Goal: Transaction & Acquisition: Subscribe to service/newsletter

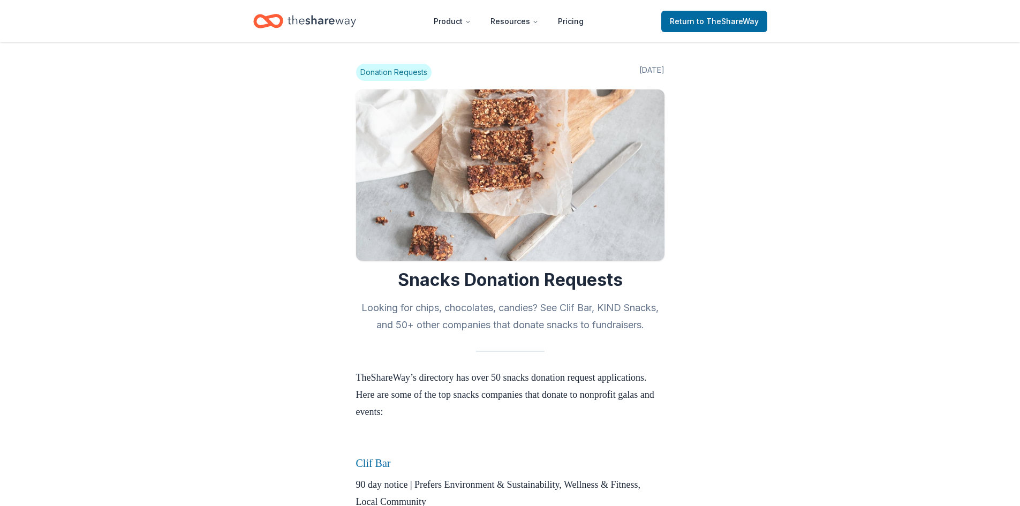
click at [329, 20] on icon "Home" at bounding box center [322, 21] width 69 height 12
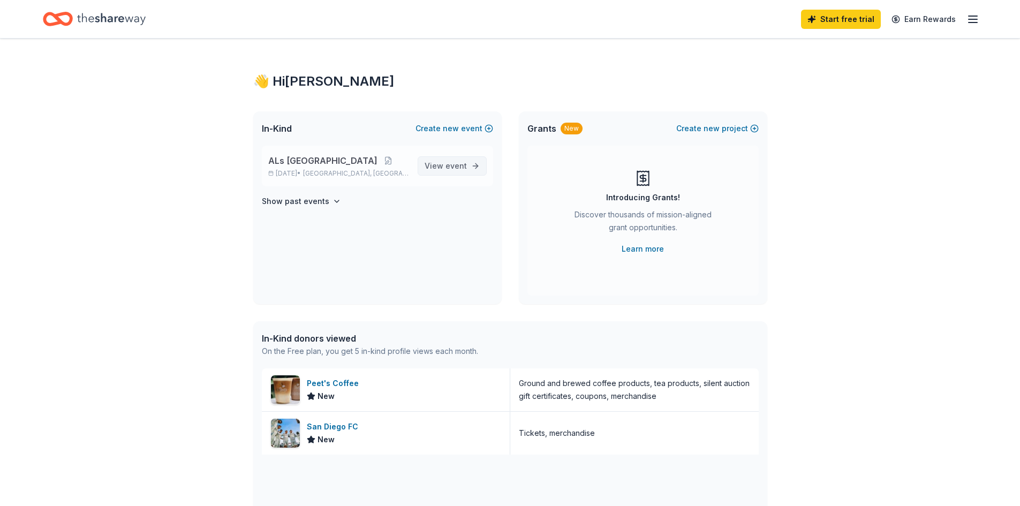
click at [442, 170] on span "View event" at bounding box center [446, 166] width 42 height 13
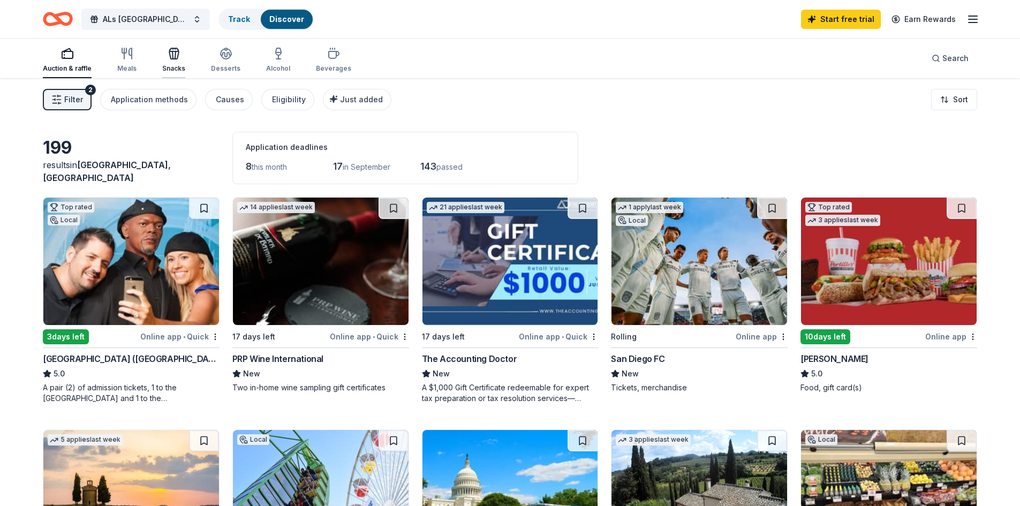
click at [174, 65] on div "Snacks" at bounding box center [173, 68] width 23 height 9
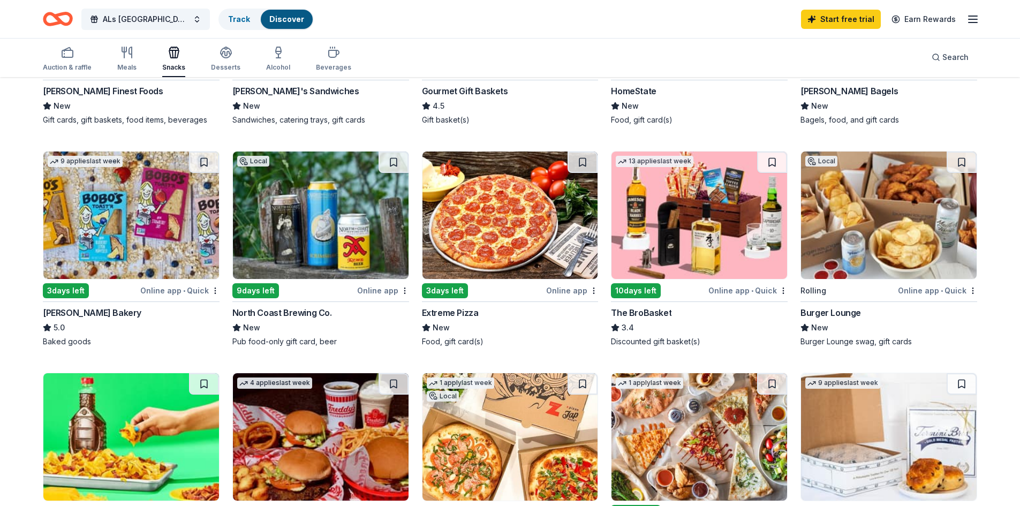
scroll to position [214, 0]
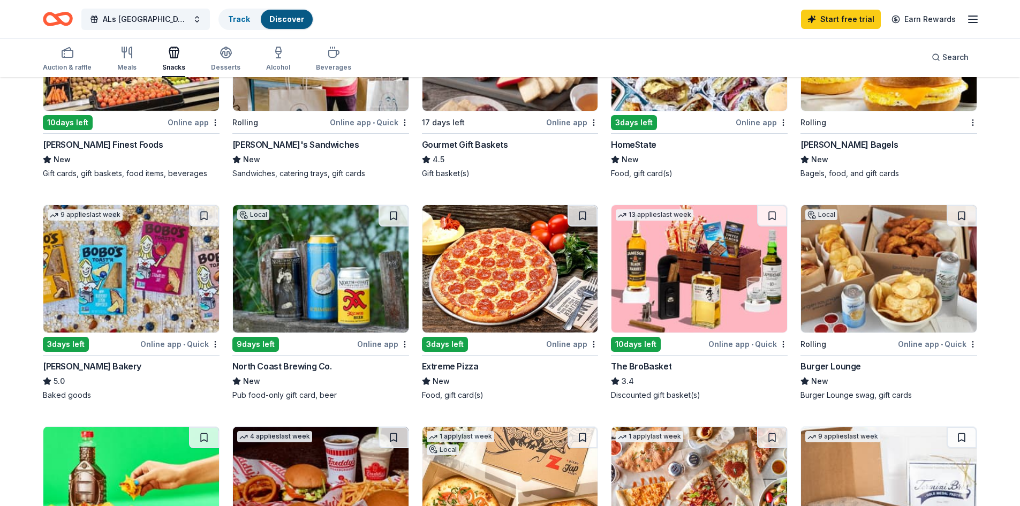
click at [60, 347] on div "3 days left" at bounding box center [66, 344] width 46 height 15
click at [879, 322] on img at bounding box center [889, 268] width 176 height 127
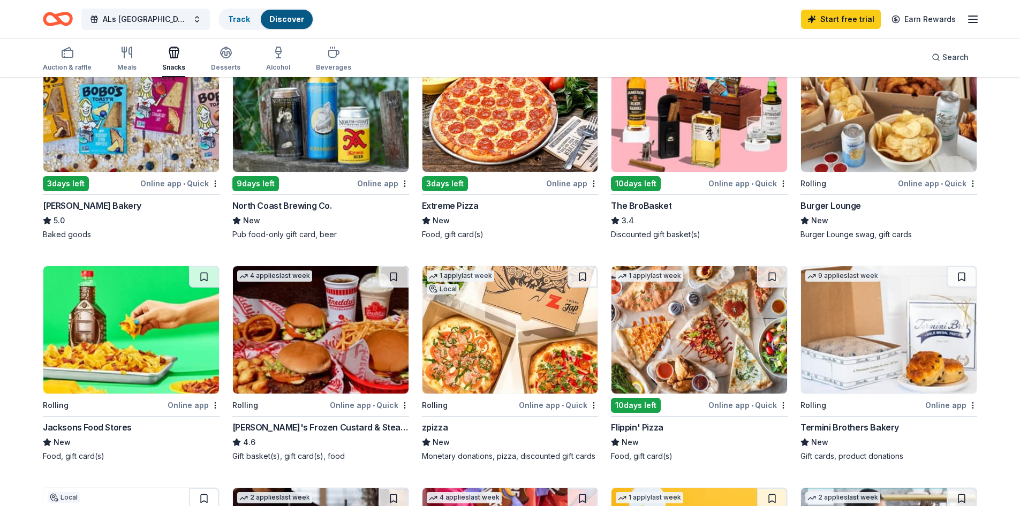
scroll to position [482, 0]
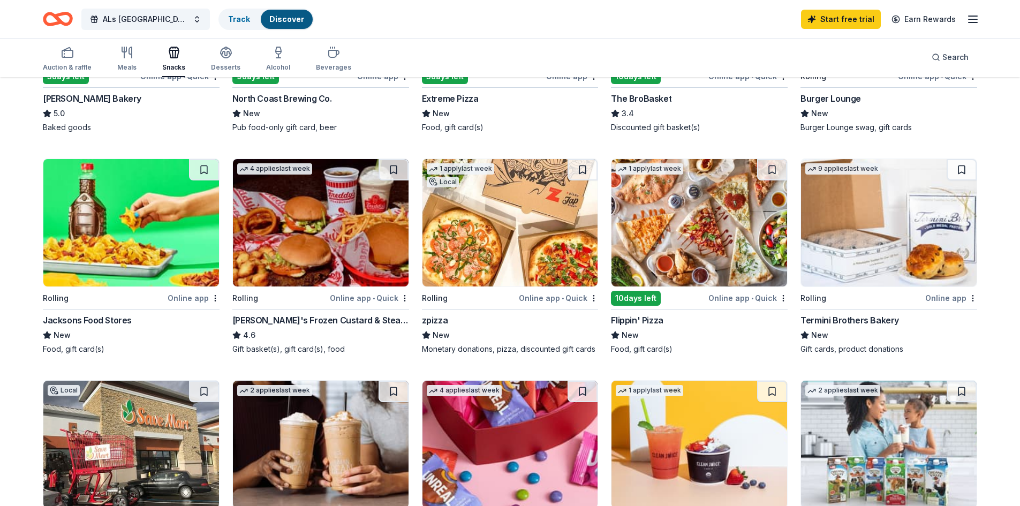
click at [535, 245] on img at bounding box center [511, 222] width 176 height 127
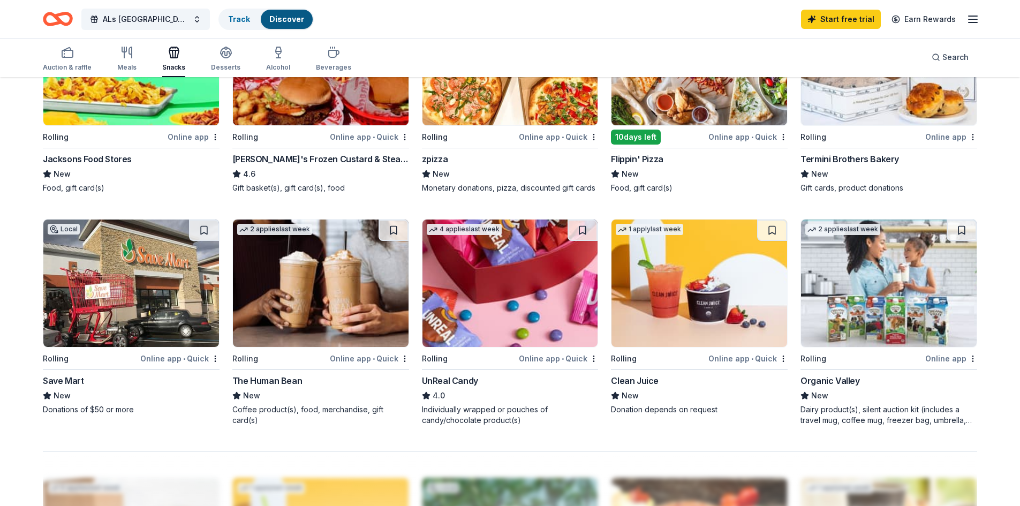
scroll to position [429, 0]
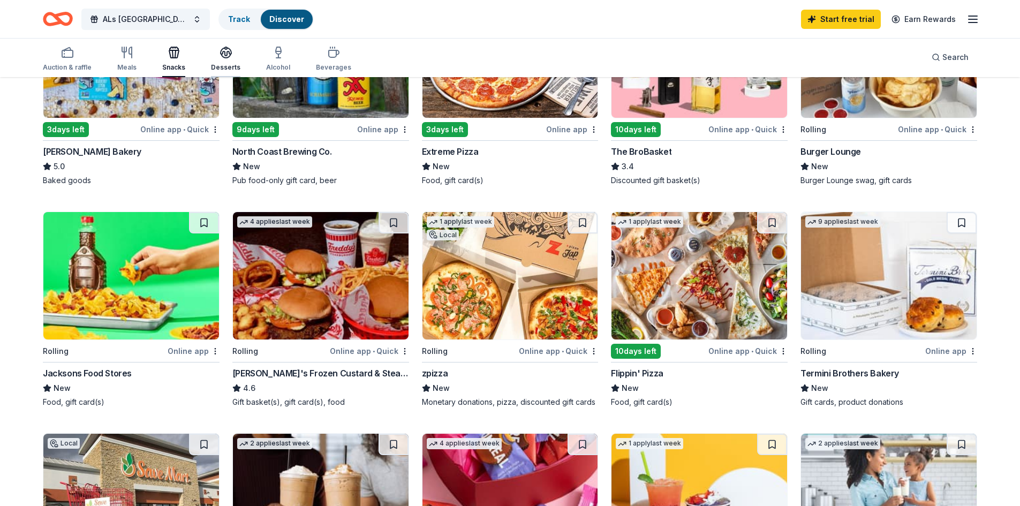
click at [231, 65] on div "Desserts" at bounding box center [225, 67] width 29 height 9
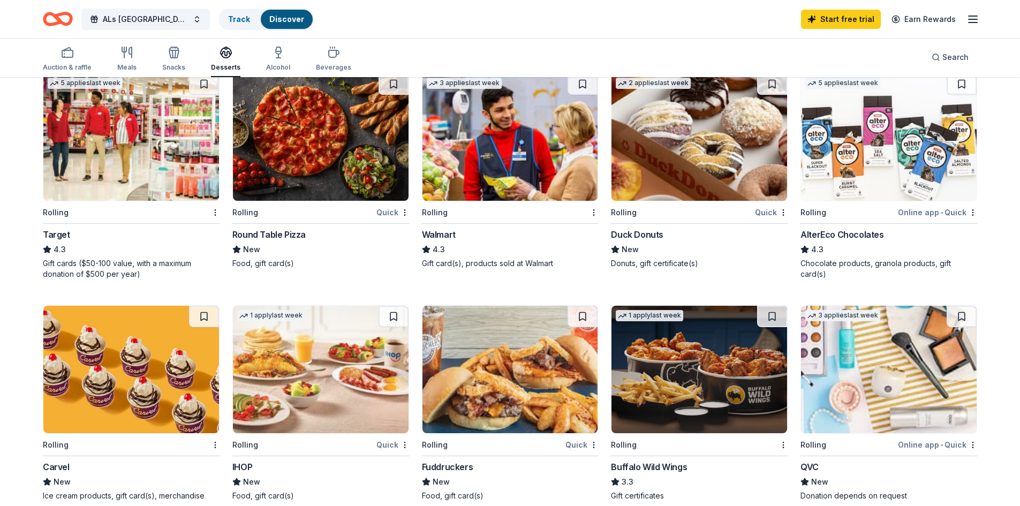
scroll to position [268, 0]
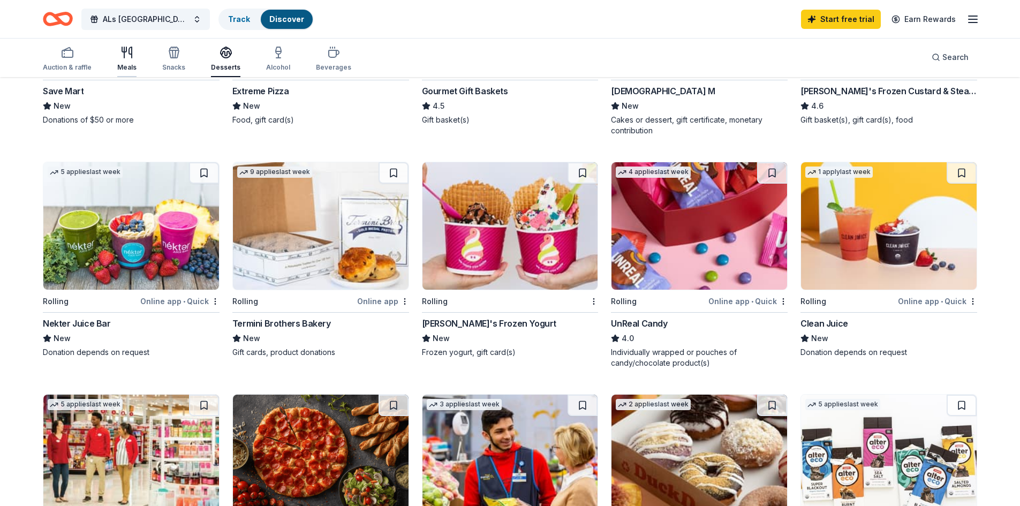
click at [126, 60] on div "Meals" at bounding box center [126, 59] width 19 height 26
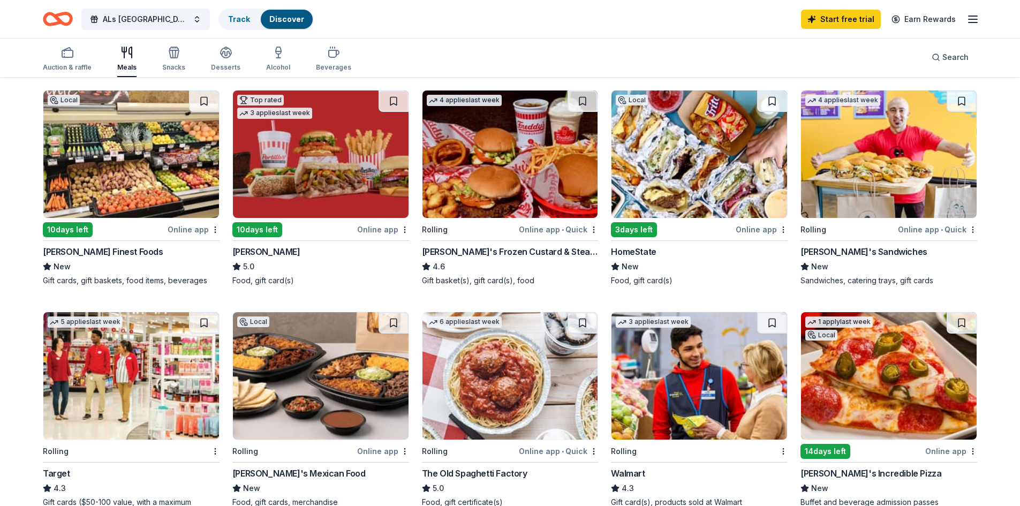
scroll to position [161, 0]
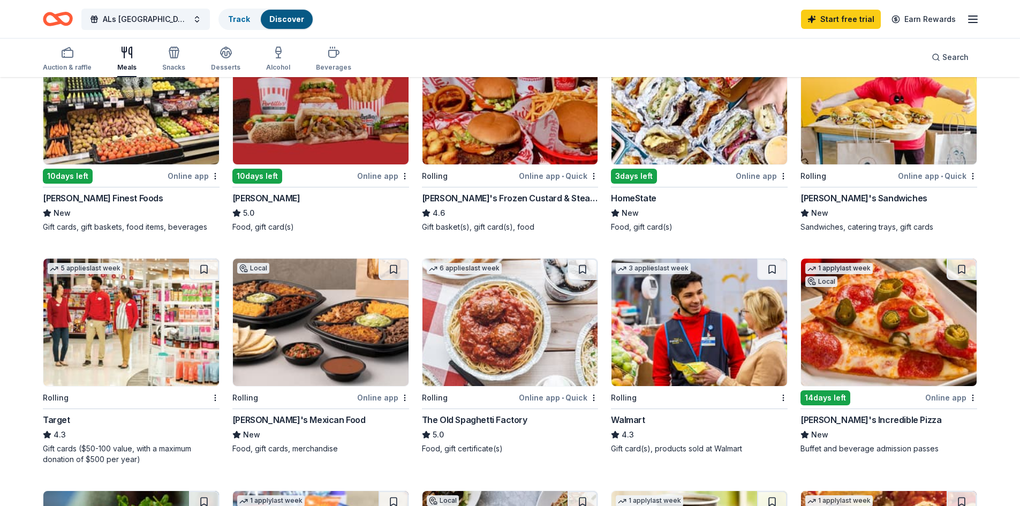
click at [312, 371] on img at bounding box center [321, 322] width 176 height 127
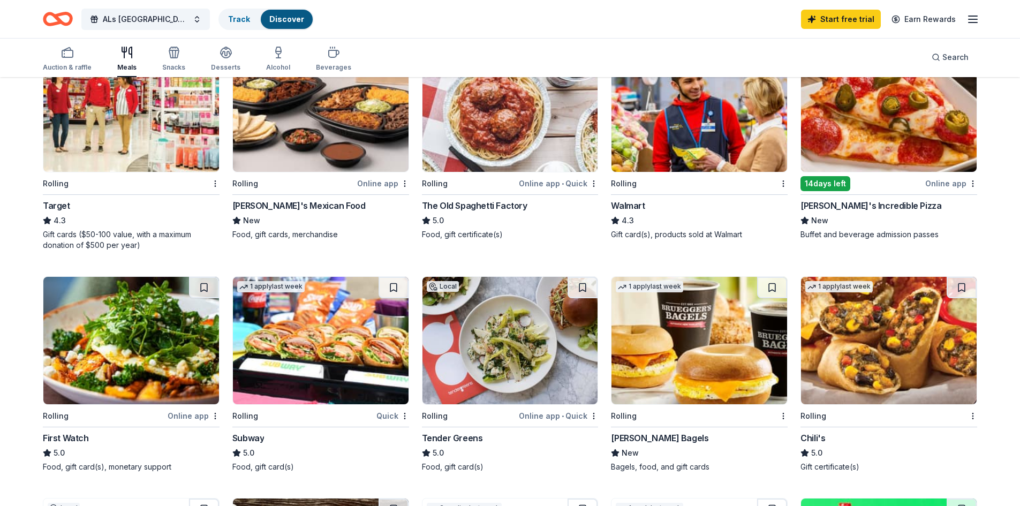
scroll to position [482, 0]
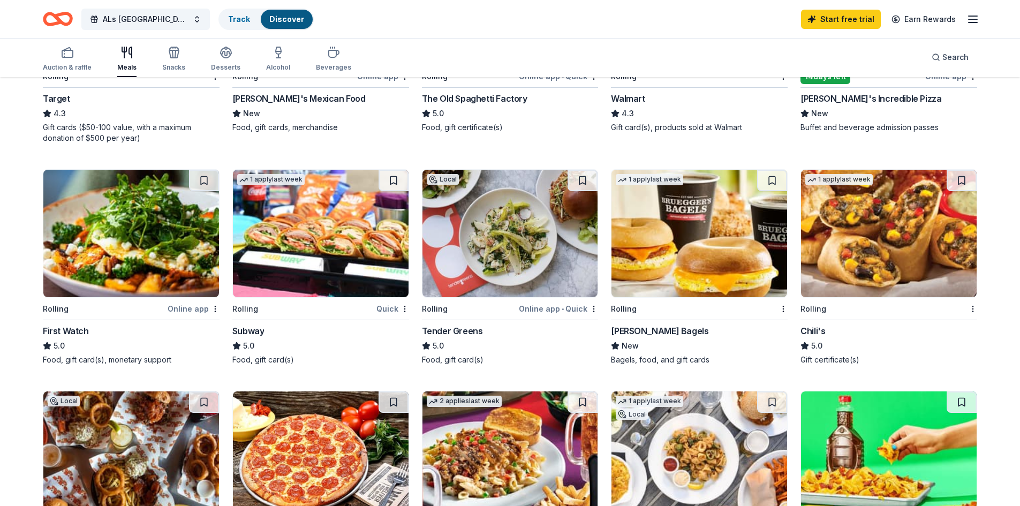
click at [644, 329] on div "Bruegger's Bagels" at bounding box center [659, 331] width 97 height 13
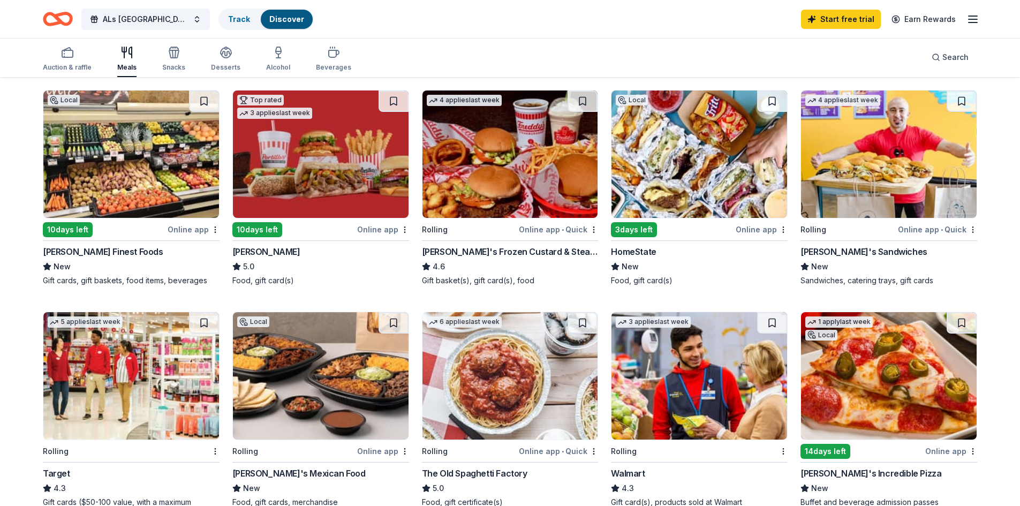
scroll to position [54, 0]
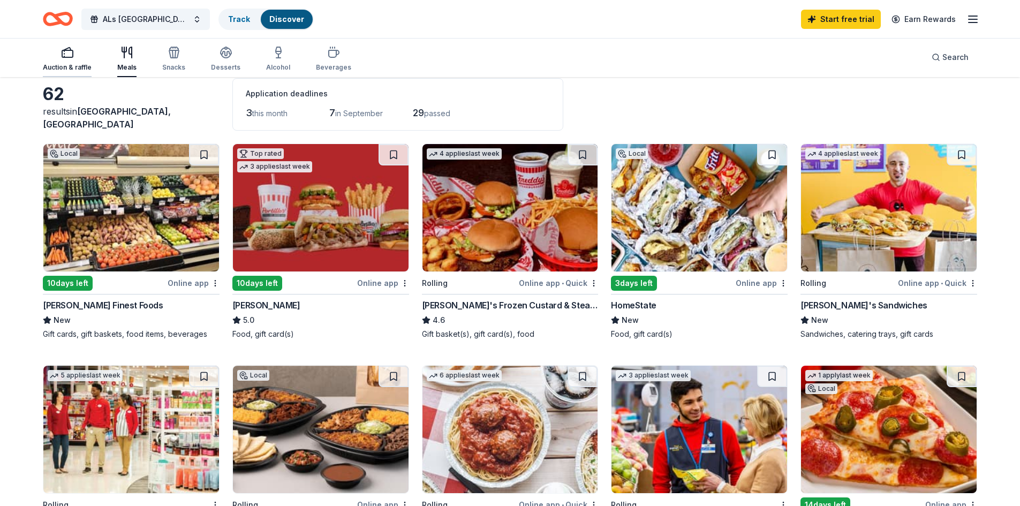
click at [69, 61] on div "Auction & raffle" at bounding box center [67, 59] width 49 height 26
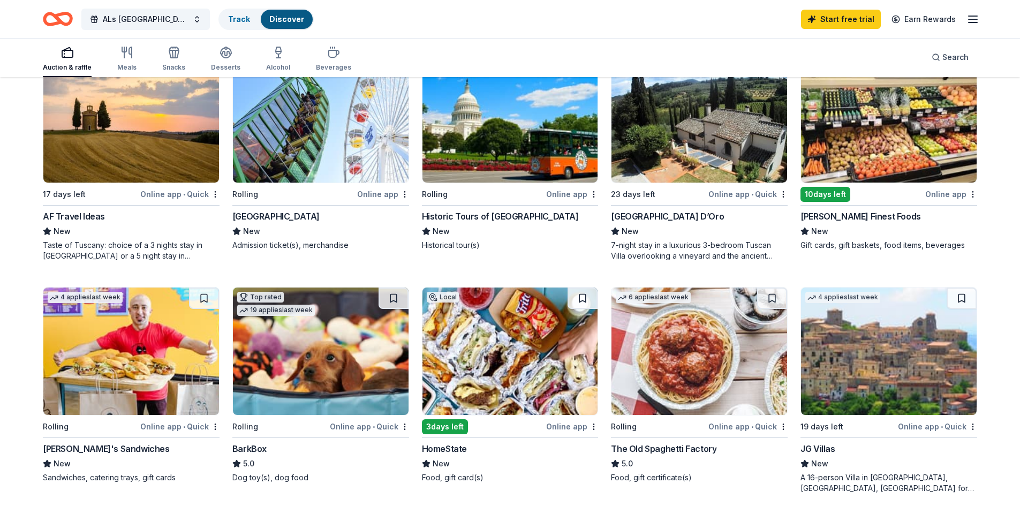
scroll to position [429, 0]
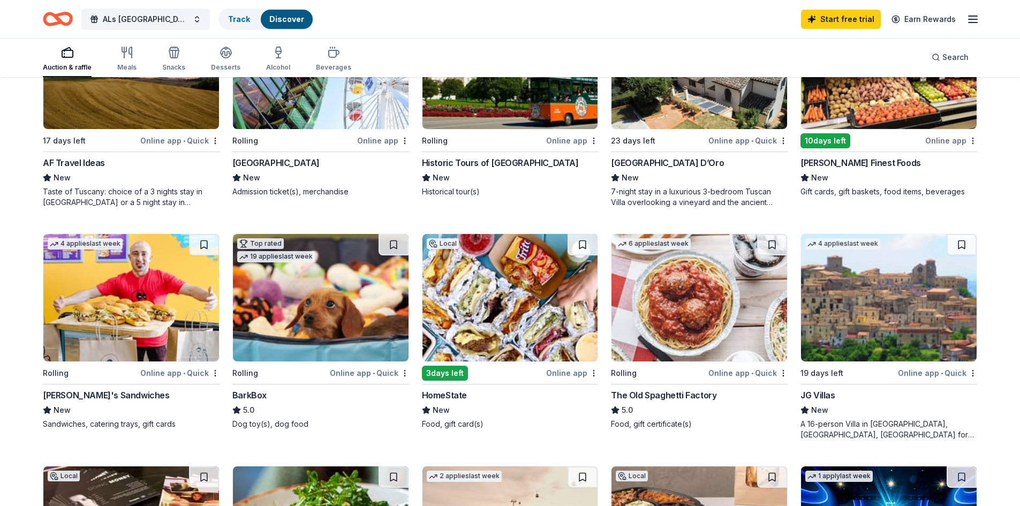
click at [261, 396] on div "BarkBox" at bounding box center [249, 395] width 34 height 13
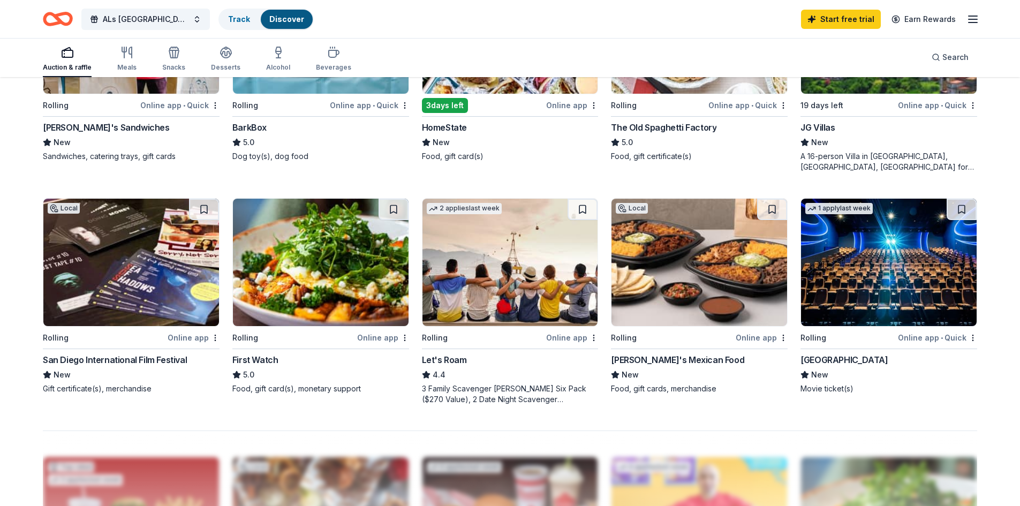
scroll to position [1050, 0]
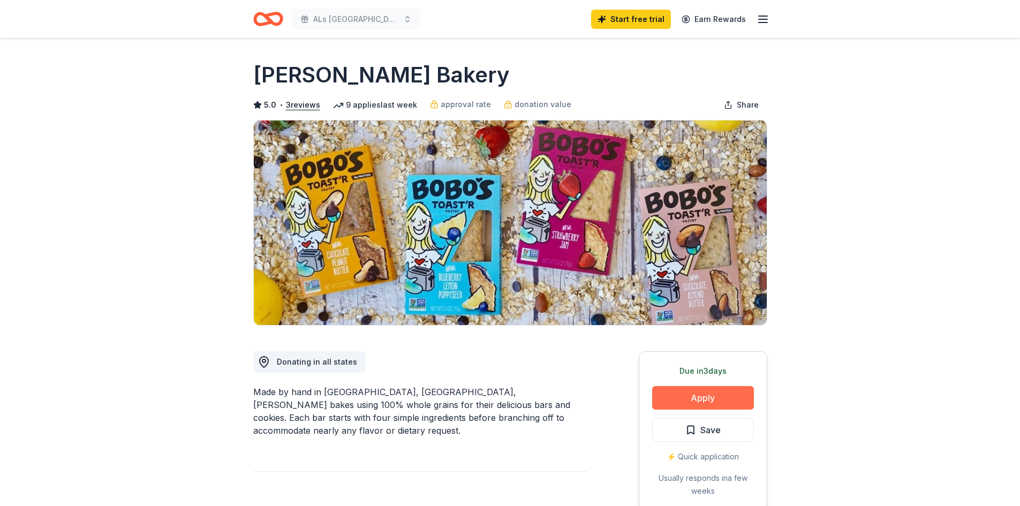
click at [707, 394] on button "Apply" at bounding box center [703, 398] width 102 height 24
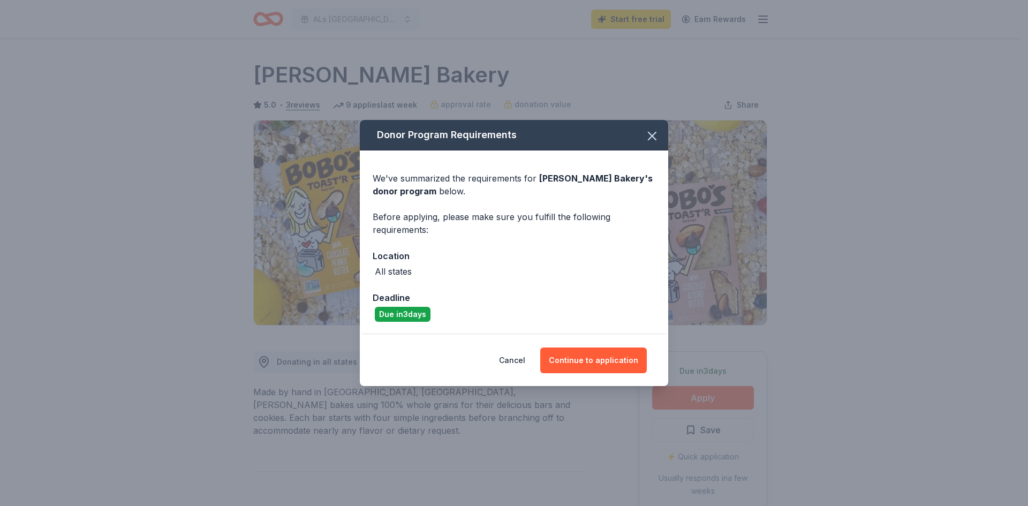
click at [595, 374] on div "Cancel Continue to application" at bounding box center [514, 360] width 309 height 51
click at [589, 359] on button "Continue to application" at bounding box center [593, 361] width 107 height 26
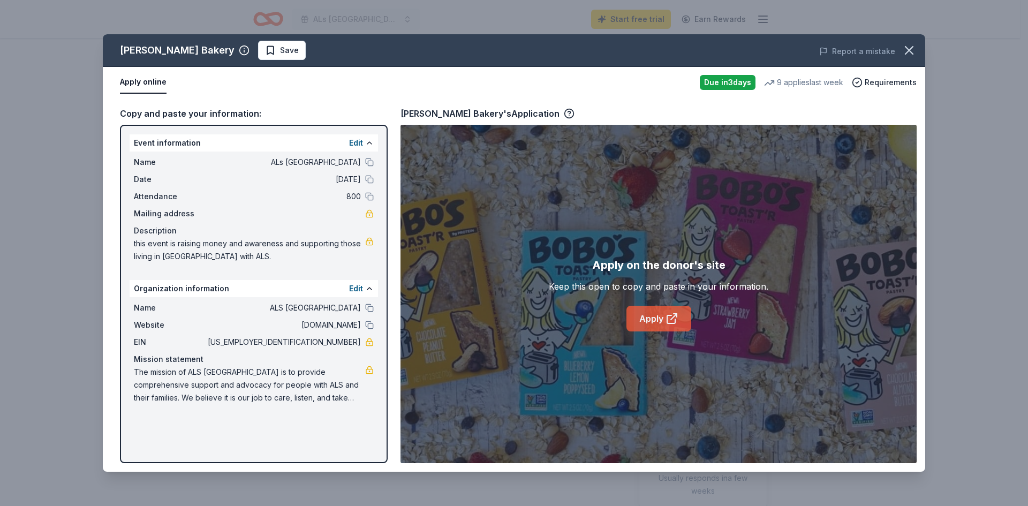
click at [661, 317] on link "Apply" at bounding box center [659, 319] width 65 height 26
click at [907, 50] on icon "button" at bounding box center [909, 50] width 15 height 15
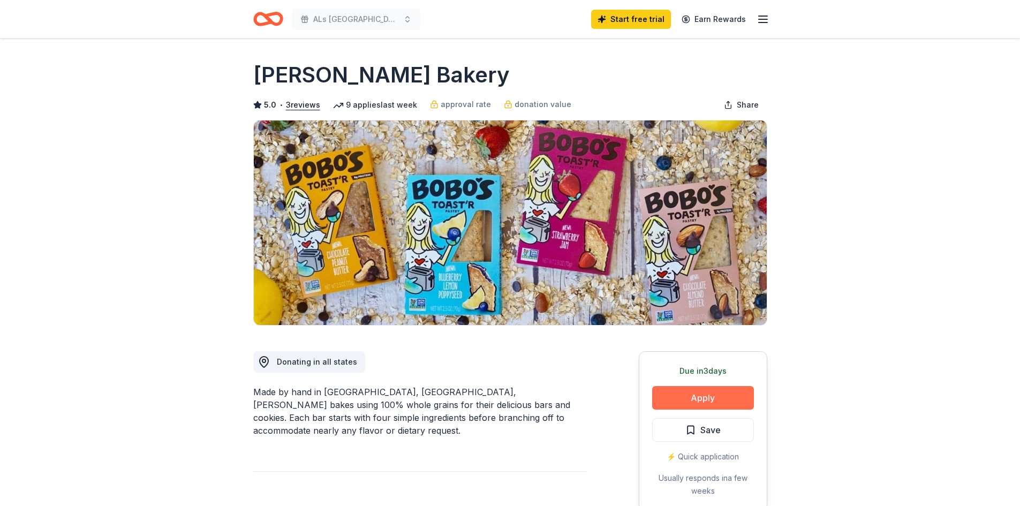
click at [681, 393] on button "Apply" at bounding box center [703, 398] width 102 height 24
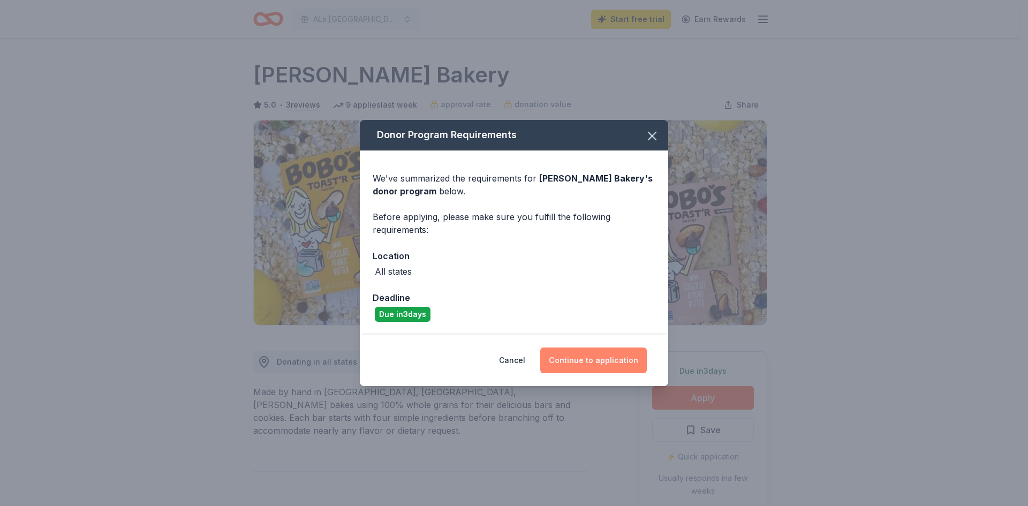
click at [576, 363] on button "Continue to application" at bounding box center [593, 361] width 107 height 26
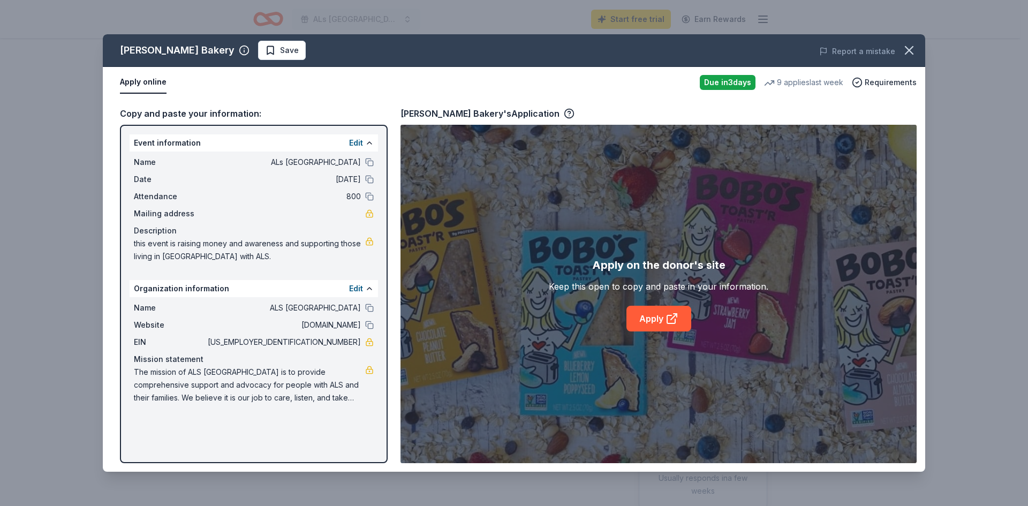
click at [145, 82] on button "Apply online" at bounding box center [143, 82] width 47 height 22
click at [639, 312] on link "Apply" at bounding box center [659, 319] width 65 height 26
click at [908, 51] on icon "button" at bounding box center [909, 50] width 15 height 15
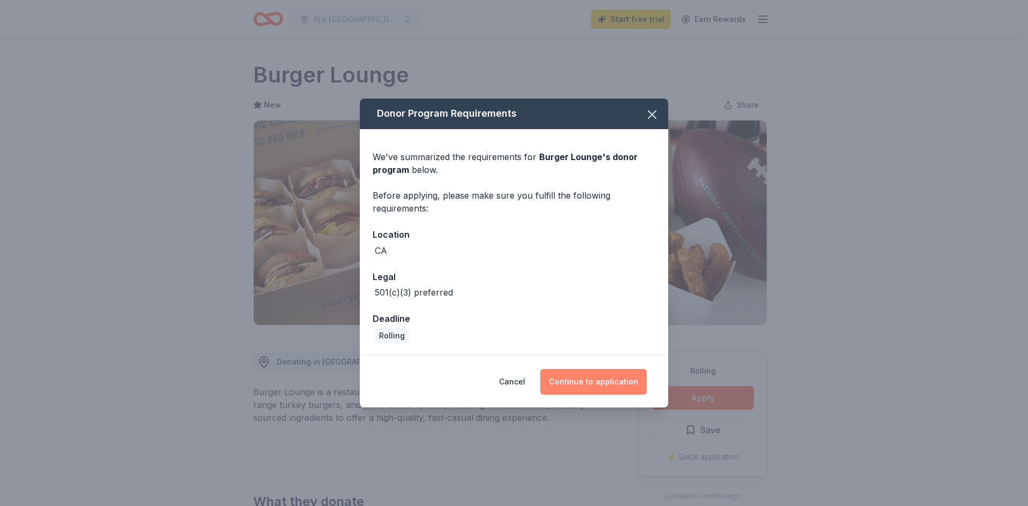
click at [581, 379] on button "Continue to application" at bounding box center [593, 382] width 107 height 26
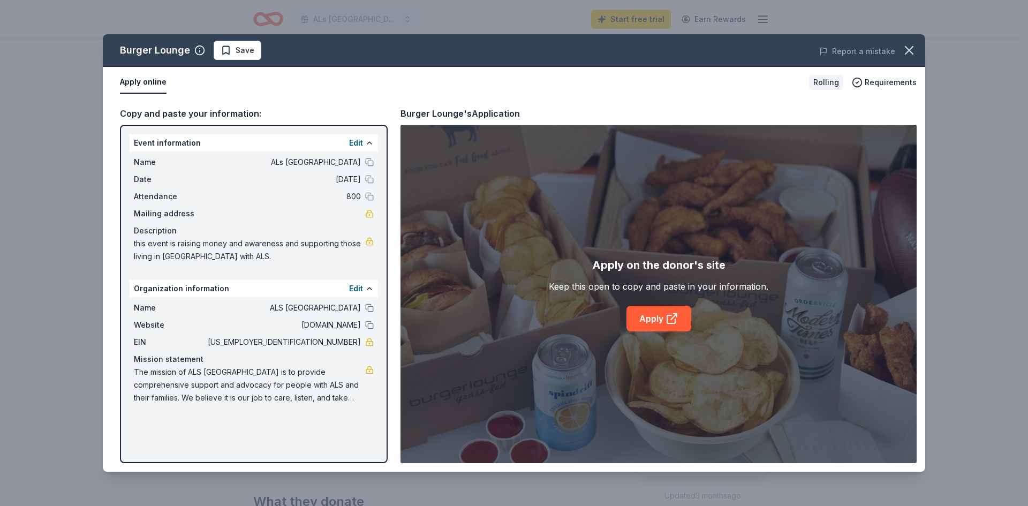
click at [134, 140] on div "Event information Edit" at bounding box center [254, 142] width 249 height 17
click at [146, 114] on div "Copy and paste your information:" at bounding box center [254, 114] width 268 height 14
drag, startPoint x: 135, startPoint y: 140, endPoint x: 313, endPoint y: 239, distance: 203.6
click at [308, 233] on div "Event information Edit Name ALs San Diego Walk Date 09/20/25 Attendance 800 Mai…" at bounding box center [254, 200] width 249 height 133
click at [657, 320] on link "Apply" at bounding box center [659, 319] width 65 height 26
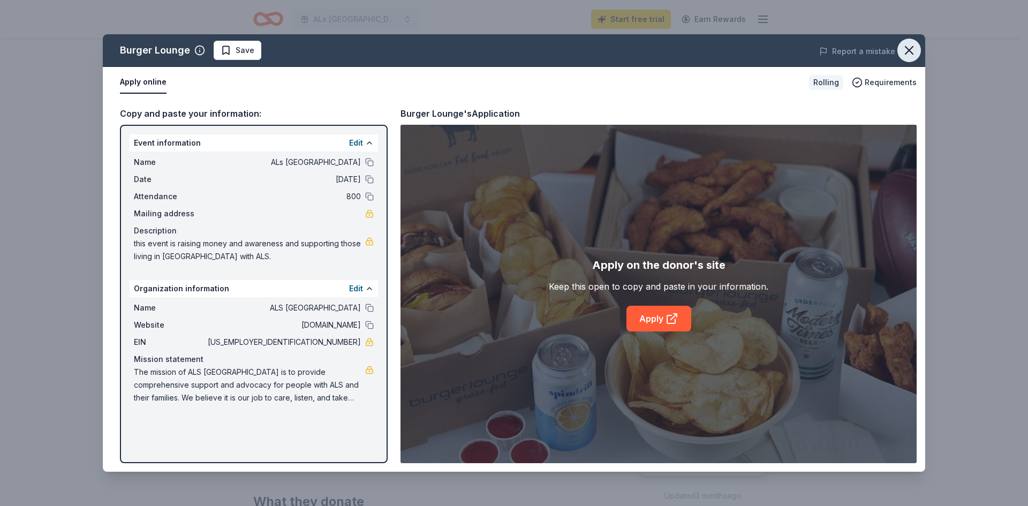
click at [905, 54] on icon "button" at bounding box center [909, 50] width 15 height 15
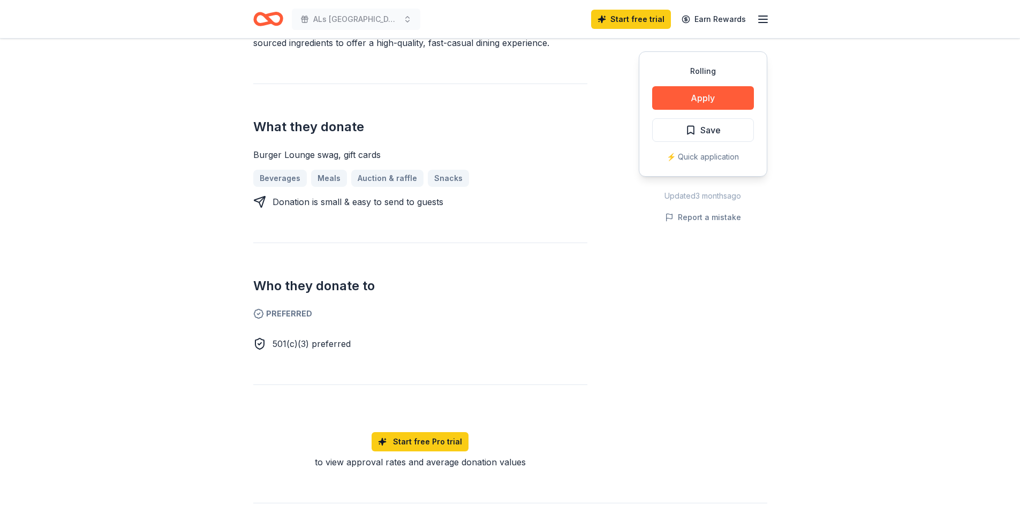
scroll to position [429, 0]
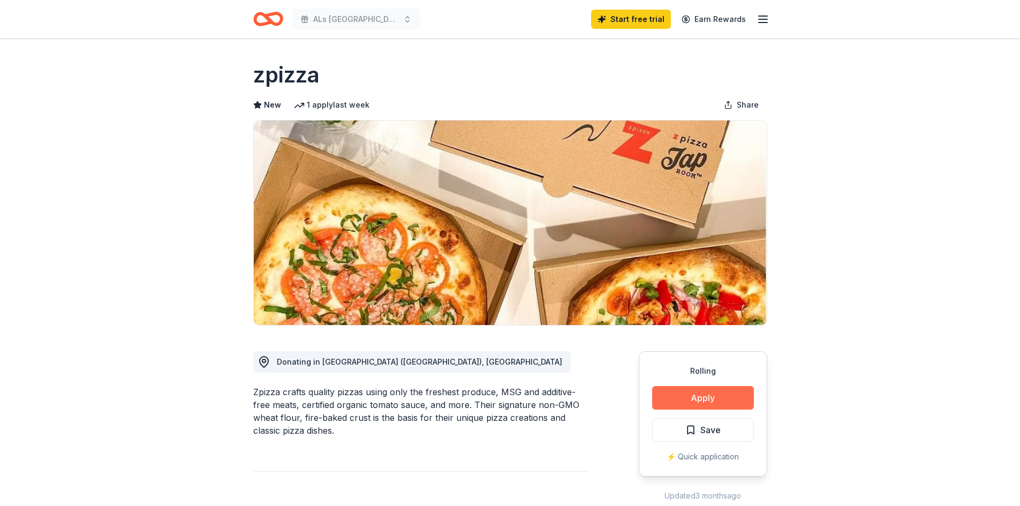
click at [680, 395] on button "Apply" at bounding box center [703, 398] width 102 height 24
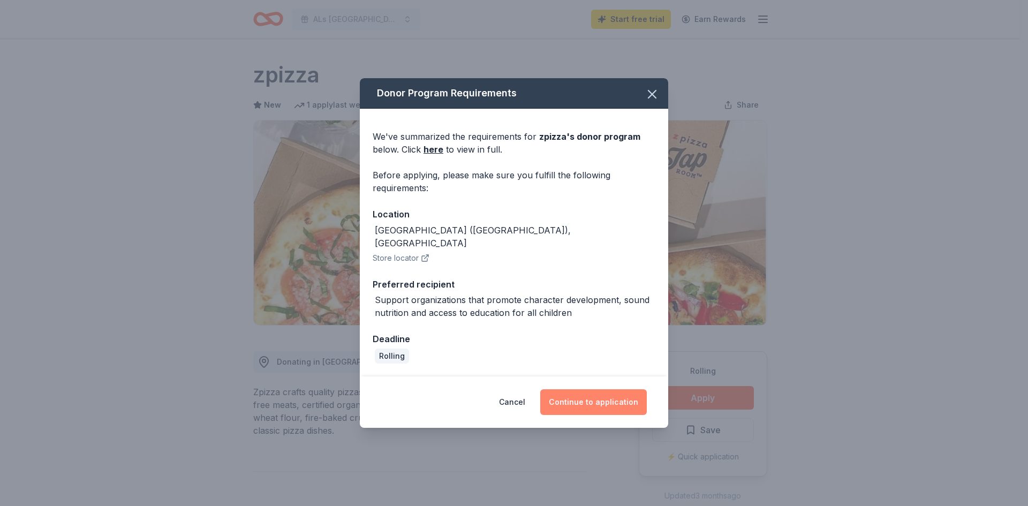
click at [585, 395] on button "Continue to application" at bounding box center [593, 402] width 107 height 26
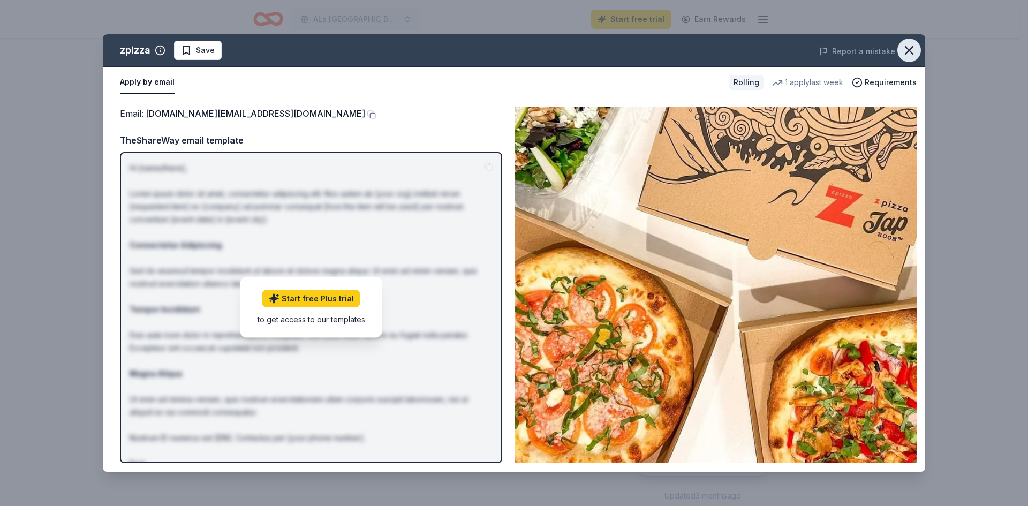
click at [904, 54] on icon "button" at bounding box center [909, 50] width 15 height 15
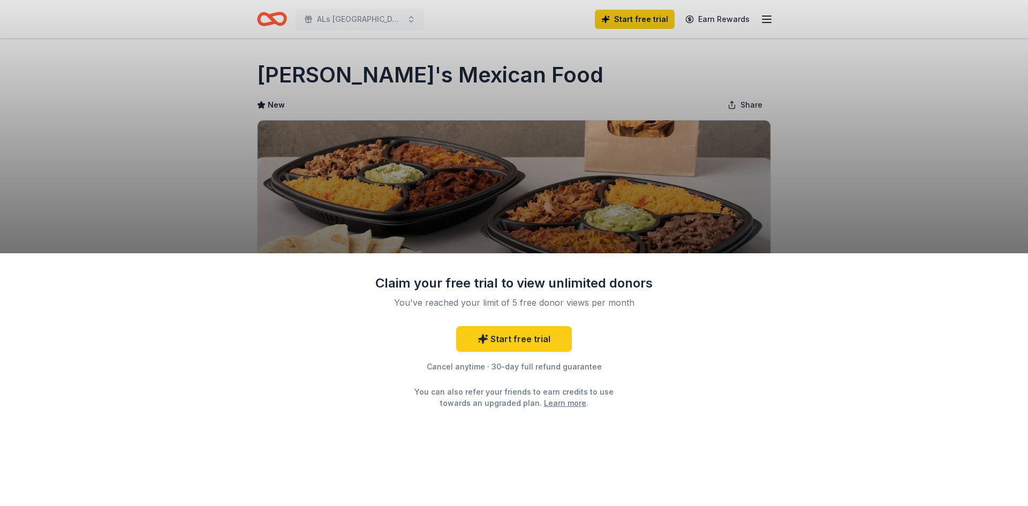
click at [554, 300] on div "You've reached your limit of 5 free donor views per month" at bounding box center [514, 302] width 253 height 13
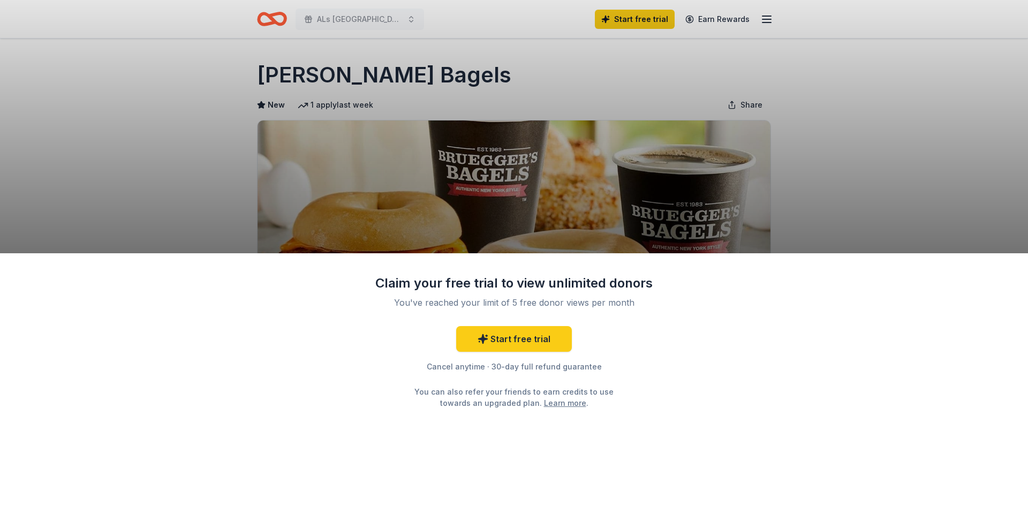
drag, startPoint x: 452, startPoint y: 76, endPoint x: 263, endPoint y: 72, distance: 188.6
click at [287, 72] on div "Claim your free trial to view unlimited donors You've reached your limit of 5 f…" at bounding box center [514, 253] width 1028 height 506
drag, startPoint x: 256, startPoint y: 73, endPoint x: 340, endPoint y: 77, distance: 84.2
click at [334, 78] on div "Claim your free trial to view unlimited donors You've reached your limit of 5 f…" at bounding box center [514, 253] width 1028 height 506
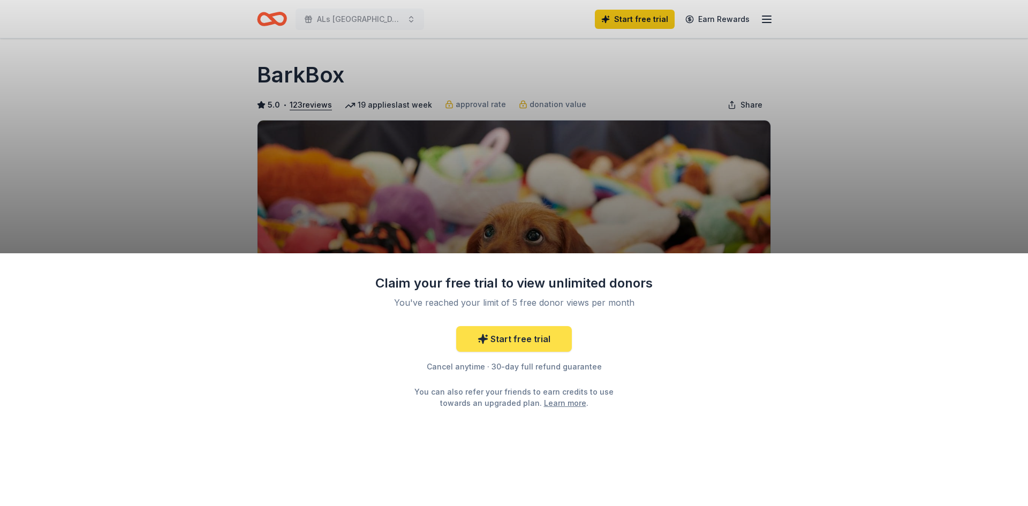
click at [534, 339] on link "Start free trial" at bounding box center [514, 339] width 116 height 26
